Goal: Find specific page/section: Find specific page/section

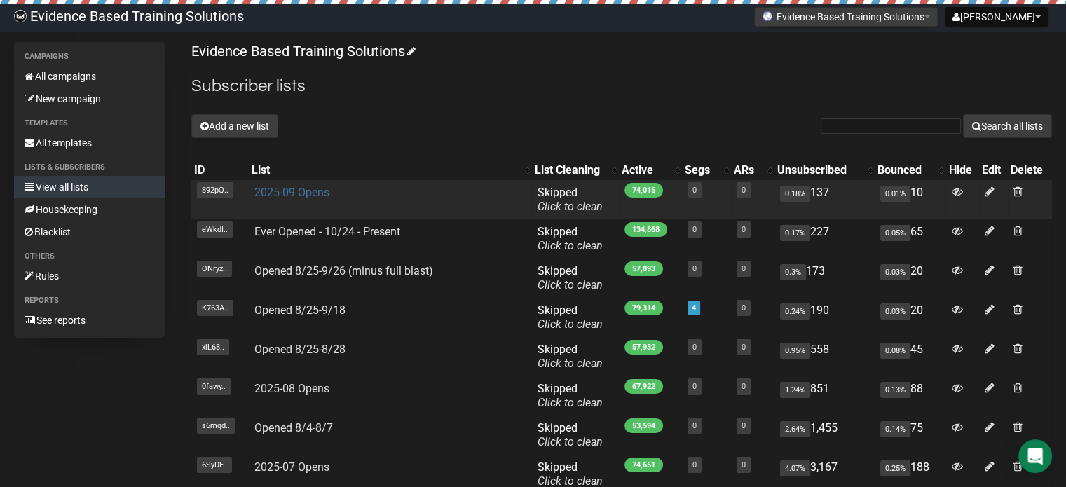
click at [305, 191] on link "2025-09 Opens" at bounding box center [291, 192] width 75 height 13
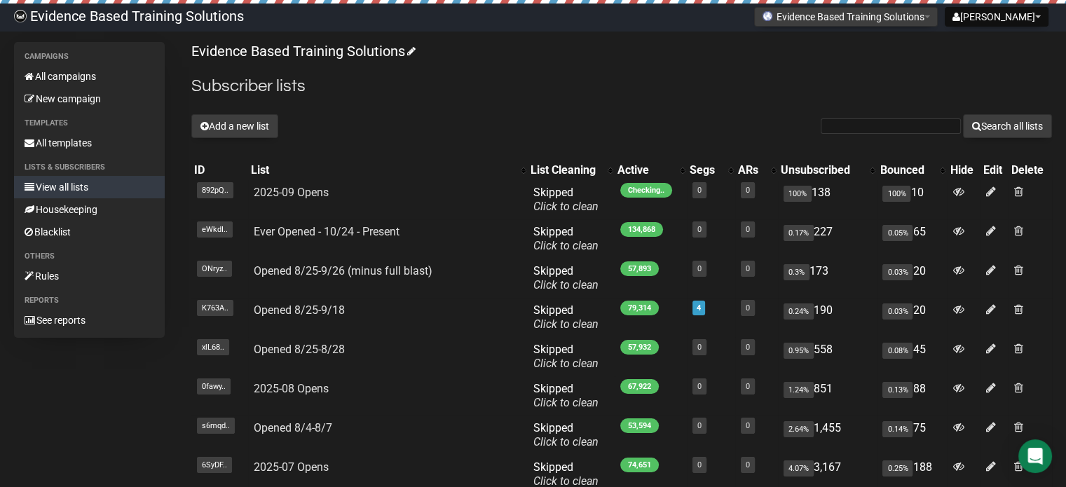
click at [992, 61] on div "Evidence Based Training Solutions Subscriber lists Add a new list Search all li…" at bounding box center [621, 335] width 860 height 586
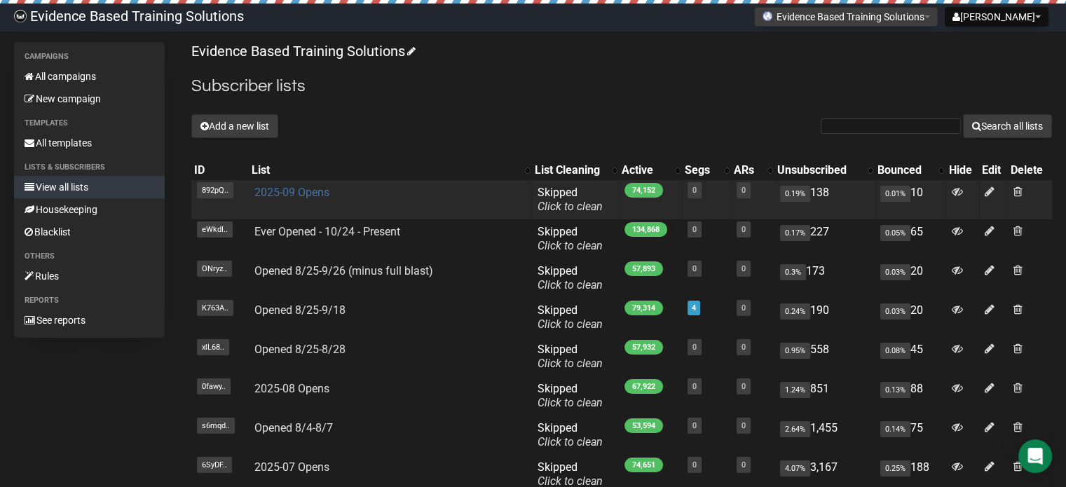
click at [305, 191] on link "2025-09 Opens" at bounding box center [291, 192] width 75 height 13
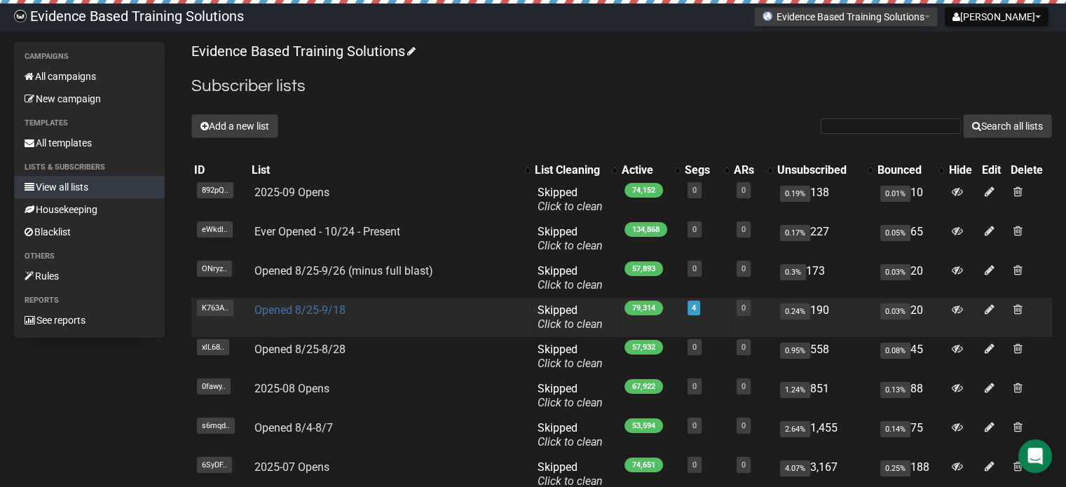
click at [316, 308] on link "Opened 8/25-9/18" at bounding box center [299, 309] width 91 height 13
